Goal: Task Accomplishment & Management: Use online tool/utility

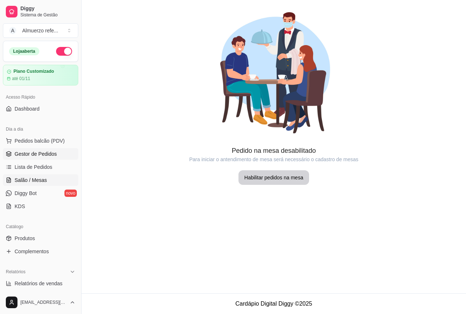
click at [35, 155] on span "Gestor de Pedidos" at bounding box center [36, 153] width 42 height 7
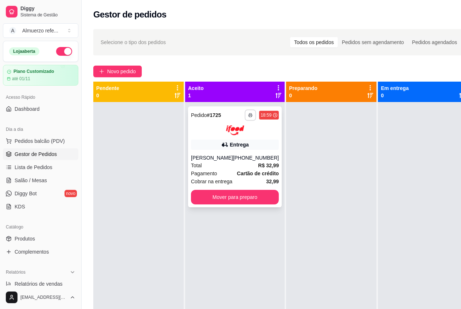
click at [245, 118] on button "button" at bounding box center [250, 114] width 11 height 11
click at [225, 141] on button "IMPRESSORA" at bounding box center [222, 141] width 53 height 12
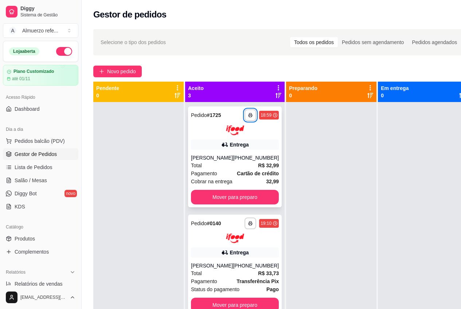
click at [199, 144] on div "Entrega" at bounding box center [235, 144] width 88 height 10
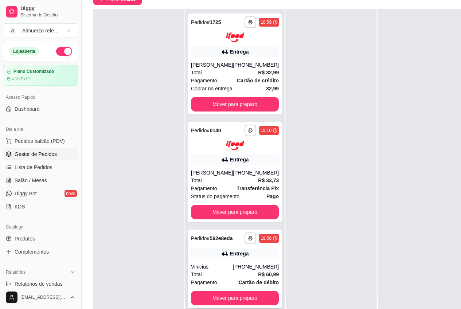
scroll to position [117, 0]
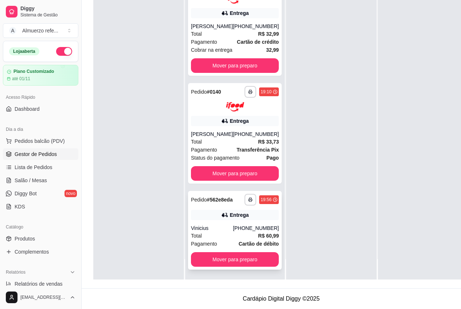
click at [205, 210] on div "Entrega" at bounding box center [235, 215] width 88 height 10
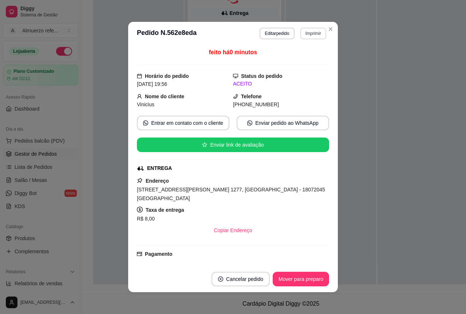
click at [305, 33] on button "Imprimir" at bounding box center [313, 34] width 26 height 12
click at [294, 64] on button "IMPRESSORA" at bounding box center [298, 59] width 53 height 12
click at [312, 31] on button "Imprimir" at bounding box center [313, 33] width 25 height 11
click at [296, 60] on button "IMPRESSORA" at bounding box center [297, 58] width 51 height 11
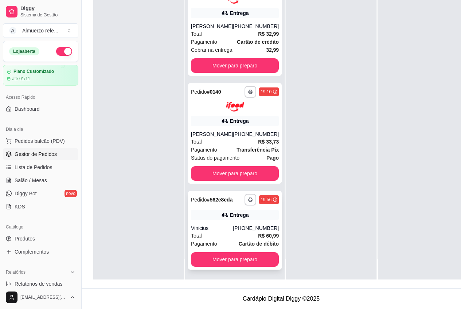
click at [197, 207] on div "**********" at bounding box center [235, 230] width 94 height 79
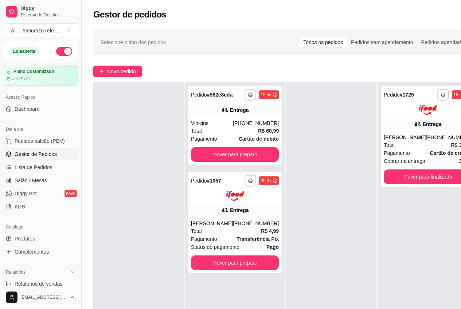
scroll to position [117, 0]
